Goal: Information Seeking & Learning: Find specific fact

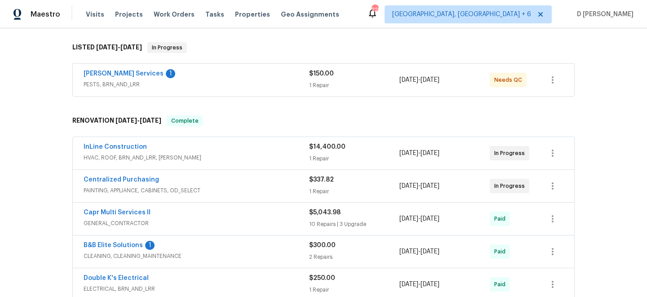
scroll to position [148, 0]
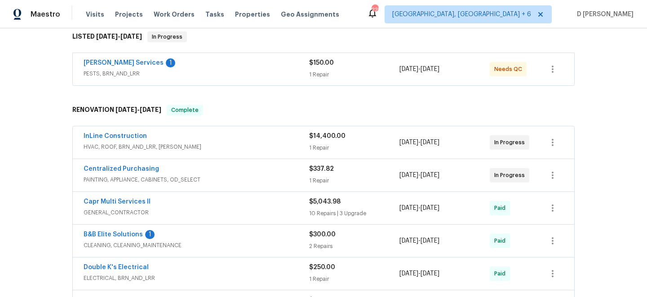
click at [249, 62] on div "Massey Services 1" at bounding box center [197, 63] width 226 height 11
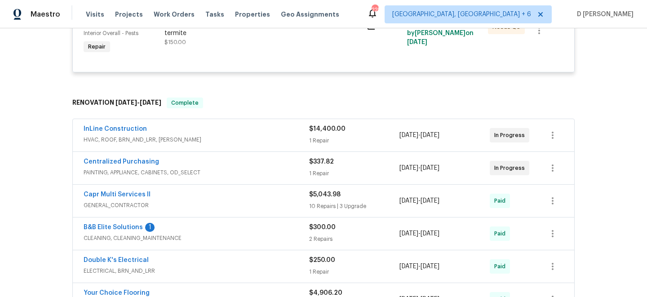
scroll to position [252, 0]
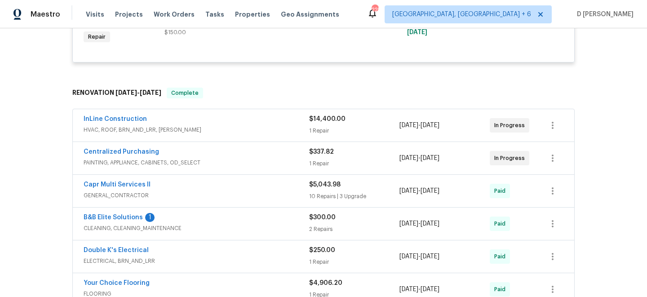
click at [261, 125] on div "InLine Construction" at bounding box center [197, 120] width 226 height 11
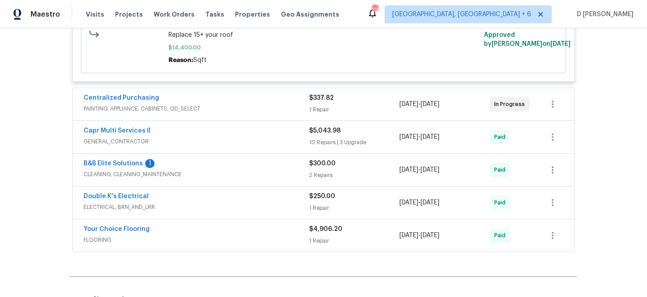
scroll to position [465, 0]
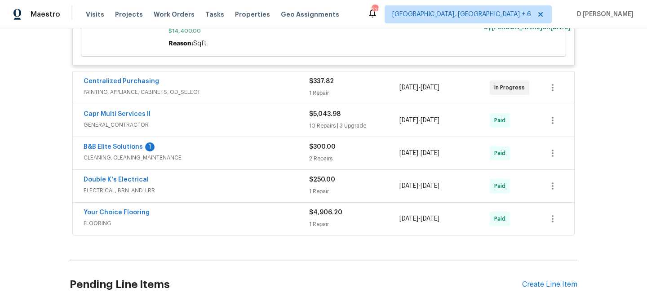
click at [237, 93] on span "PAINTING, APPLIANCE, CABINETS, OD_SELECT" at bounding box center [197, 92] width 226 height 9
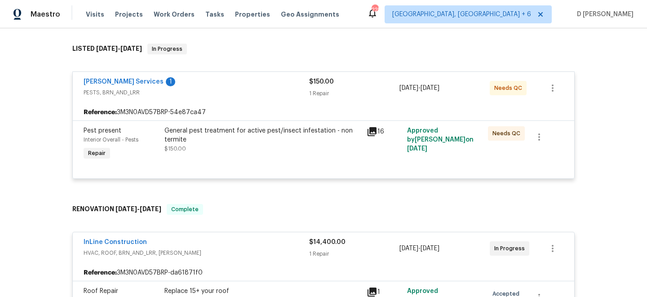
scroll to position [0, 0]
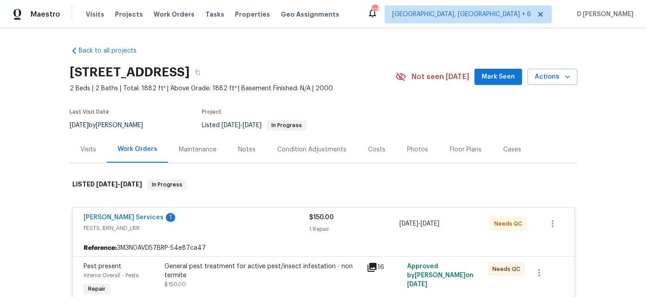
click at [85, 150] on div "Visits" at bounding box center [88, 149] width 16 height 9
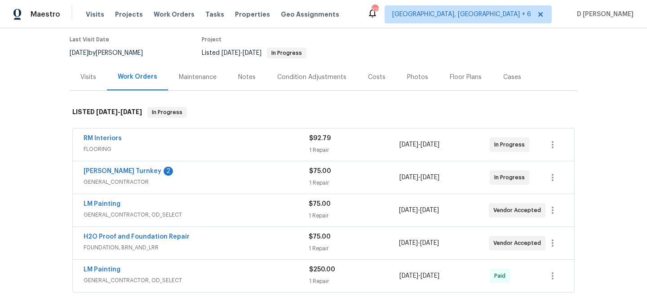
scroll to position [96, 0]
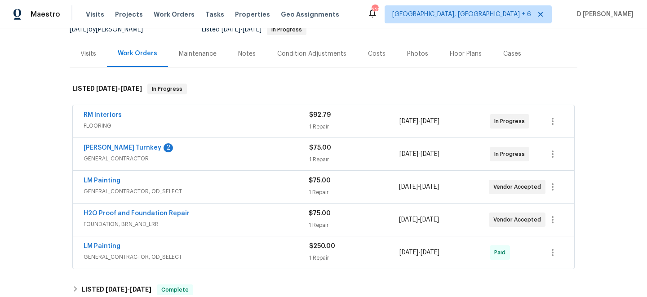
click at [148, 123] on span "FLOORING" at bounding box center [197, 125] width 226 height 9
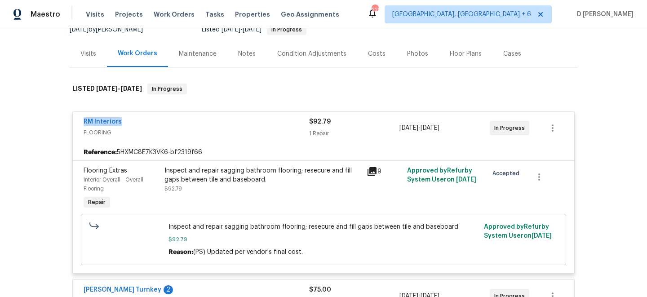
drag, startPoint x: 74, startPoint y: 122, endPoint x: 165, endPoint y: 122, distance: 90.8
click at [165, 122] on div "RM Interiors FLOORING $92.79 1 Repair [DATE] - [DATE] In Progress" at bounding box center [324, 128] width 502 height 32
copy link "RM Interiors"
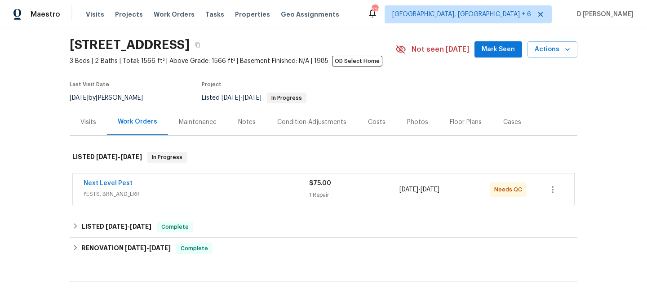
scroll to position [36, 0]
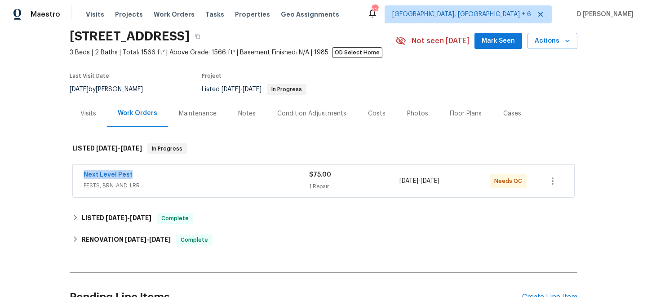
drag, startPoint x: 90, startPoint y: 172, endPoint x: 197, endPoint y: 175, distance: 107.0
click at [195, 173] on div "Next Level Pest PESTS, BRN_AND_LRR $75.00 1 Repair [DATE] - [DATE] Needs QC" at bounding box center [324, 181] width 502 height 32
copy link "Next Level Pest"
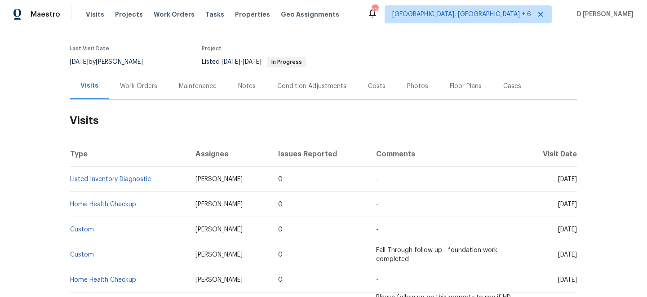
scroll to position [55, 0]
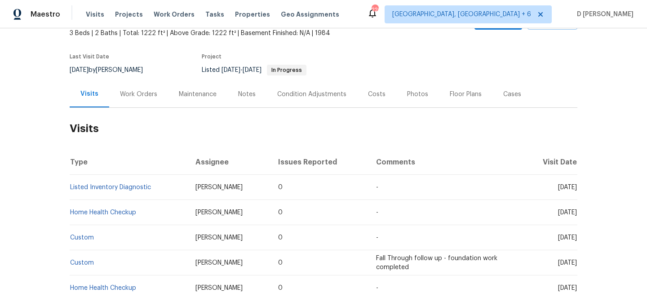
click at [141, 98] on div "Work Orders" at bounding box center [138, 94] width 37 height 9
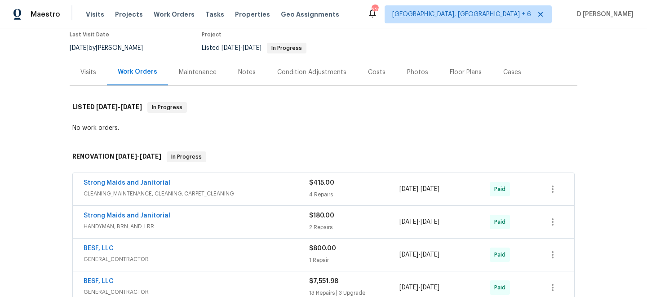
scroll to position [79, 0]
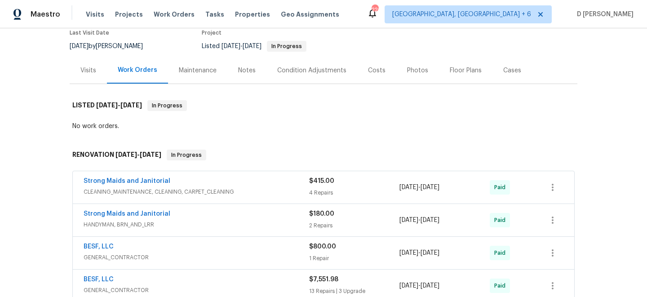
click at [87, 72] on div "Visits" at bounding box center [88, 70] width 16 height 9
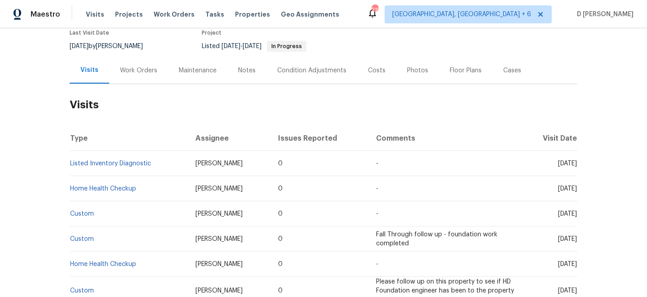
click at [153, 71] on div "Work Orders" at bounding box center [138, 70] width 37 height 9
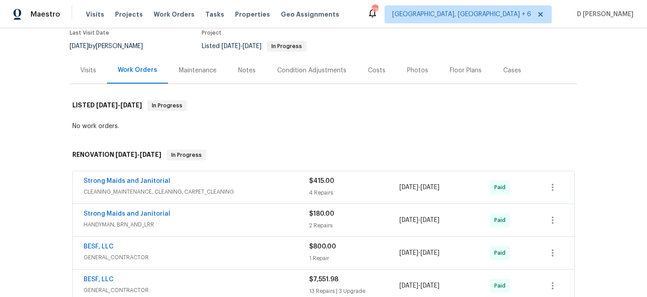
click at [82, 72] on div "Visits" at bounding box center [88, 70] width 16 height 9
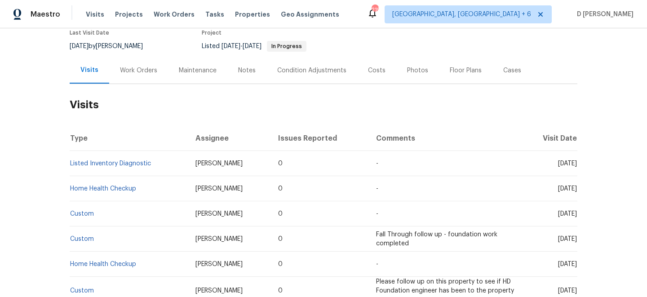
scroll to position [122, 0]
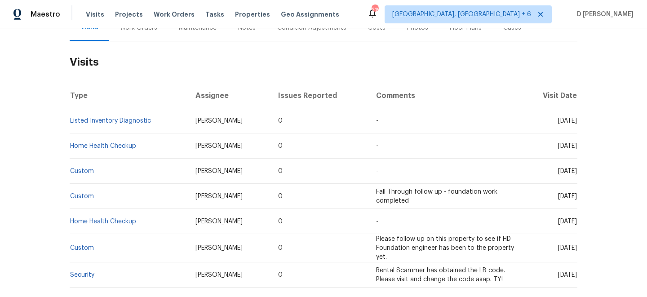
drag, startPoint x: 543, startPoint y: 120, endPoint x: 558, endPoint y: 120, distance: 15.7
click at [558, 120] on span "Wed, Jul 23 2025" at bounding box center [567, 121] width 19 height 6
drag, startPoint x: 543, startPoint y: 119, endPoint x: 559, endPoint y: 119, distance: 16.6
click at [559, 119] on span "Wed, Jul 23 2025" at bounding box center [567, 121] width 19 height 6
copy span "Jul 23"
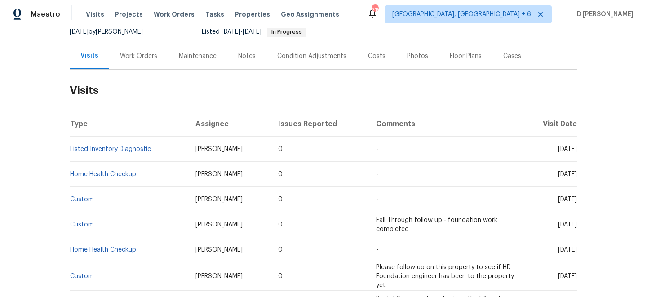
scroll to position [93, 0]
click at [136, 56] on div "Work Orders" at bounding box center [138, 57] width 37 height 9
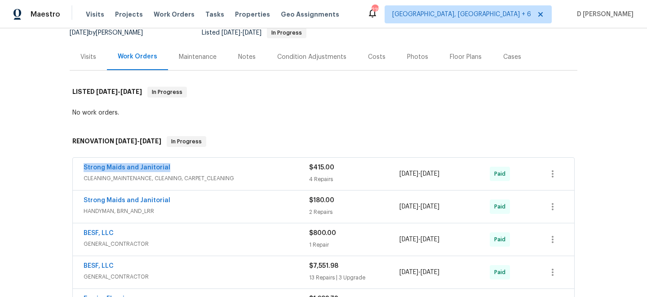
drag, startPoint x: 77, startPoint y: 167, endPoint x: 218, endPoint y: 167, distance: 140.7
click at [218, 167] on div "Strong Maids and Janitorial CLEANING_MAINTENANCE, CLEANING, CARPET_CLEANING $41…" at bounding box center [324, 174] width 502 height 32
copy link "Strong Maids and Janitorial"
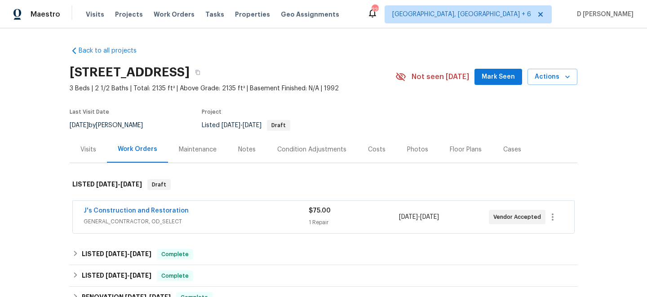
click at [169, 223] on span "GENERAL_CONTRACTOR, OD_SELECT" at bounding box center [196, 221] width 225 height 9
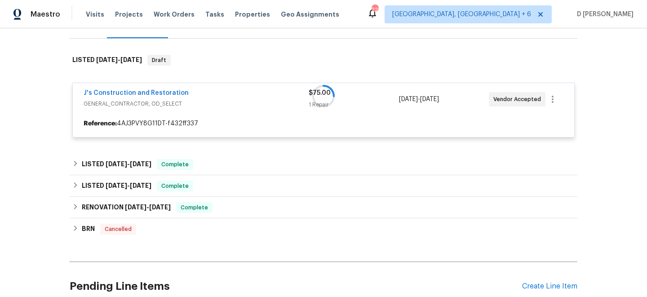
scroll to position [128, 0]
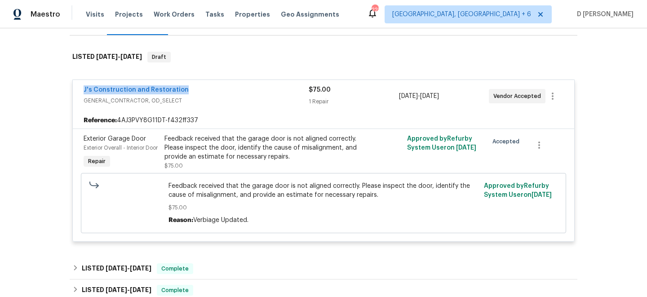
drag, startPoint x: 78, startPoint y: 87, endPoint x: 217, endPoint y: 88, distance: 138.5
click at [217, 88] on div "J's Construction and Restoration GENERAL_CONTRACTOR, OD_SELECT $75.00 1 Repair …" at bounding box center [324, 96] width 502 height 32
copy link "J's Construction and Restoration"
